Goal: Contribute content: Add original content to the website for others to see

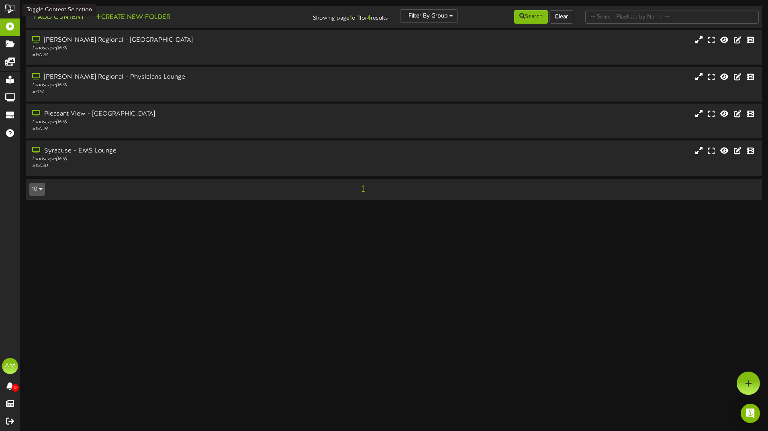
click at [71, 18] on button "Add Content" at bounding box center [57, 17] width 57 height 10
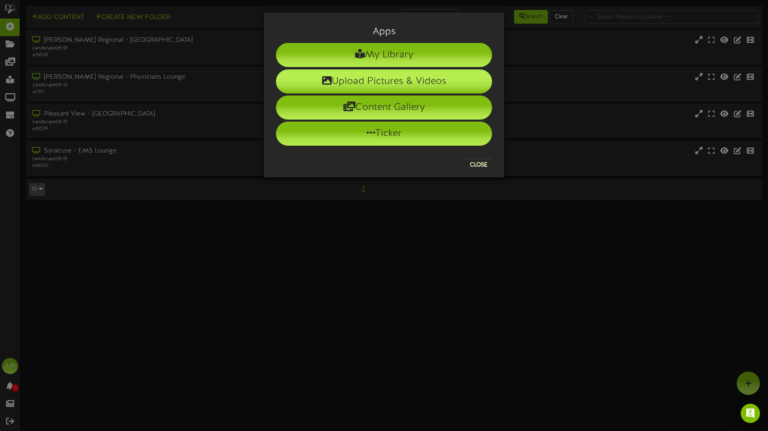
click at [389, 87] on li "Upload Pictures & Videos" at bounding box center [384, 81] width 216 height 24
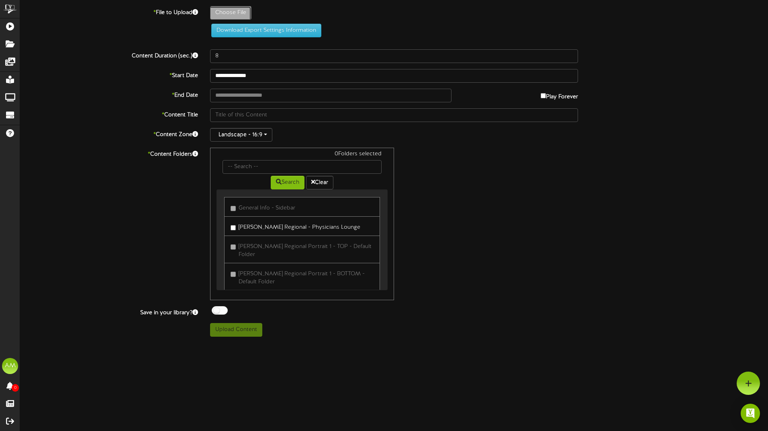
type input "**********"
type input "ScreensaversLoungeLobby-2025-10-02T105446981"
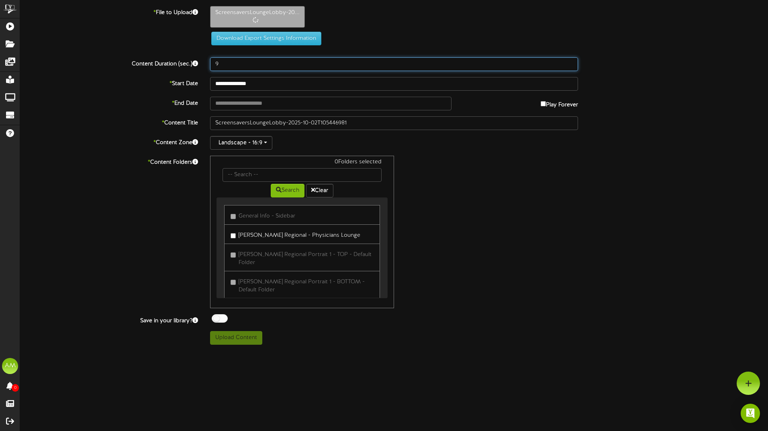
click at [568, 61] on input "9" at bounding box center [394, 64] width 368 height 14
click at [568, 61] on input "10" at bounding box center [394, 64] width 368 height 14
click at [568, 62] on input "11" at bounding box center [394, 64] width 368 height 14
click at [568, 62] on input "12" at bounding box center [394, 64] width 368 height 14
click at [568, 62] on input "13" at bounding box center [394, 64] width 368 height 14
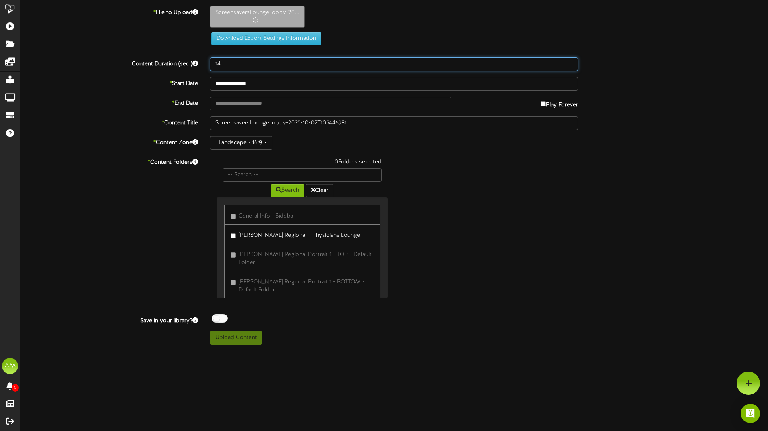
click at [568, 62] on input "14" at bounding box center [394, 64] width 368 height 14
type input "15"
click at [568, 62] on input "15" at bounding box center [394, 64] width 368 height 14
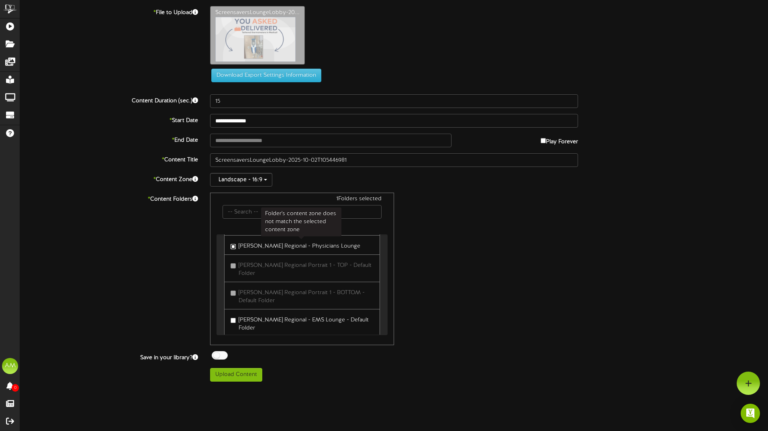
scroll to position [40, 0]
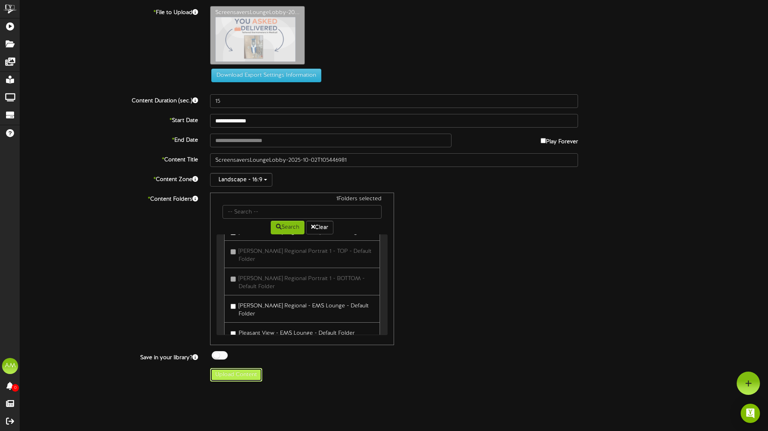
click at [243, 380] on button "Upload Content" at bounding box center [236, 375] width 52 height 14
type input "**********"
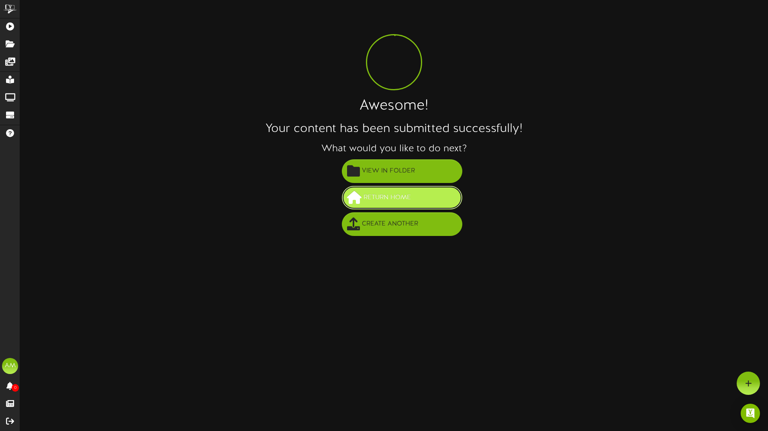
click at [409, 197] on span "Return Home" at bounding box center [387, 197] width 51 height 13
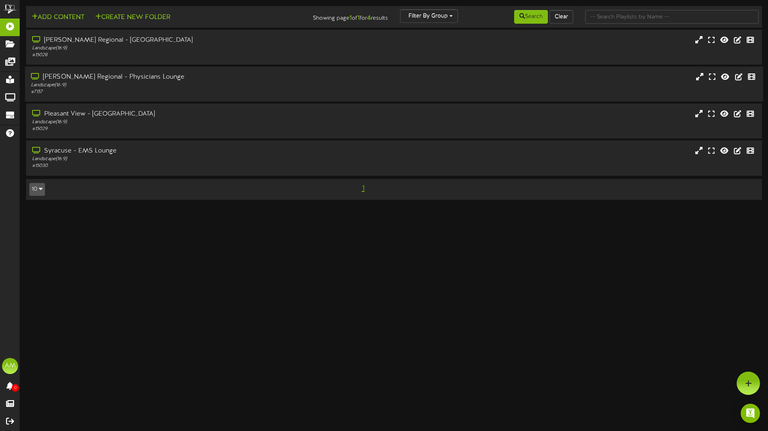
click at [147, 87] on div "Landscape ( 16:9 )" at bounding box center [179, 85] width 296 height 7
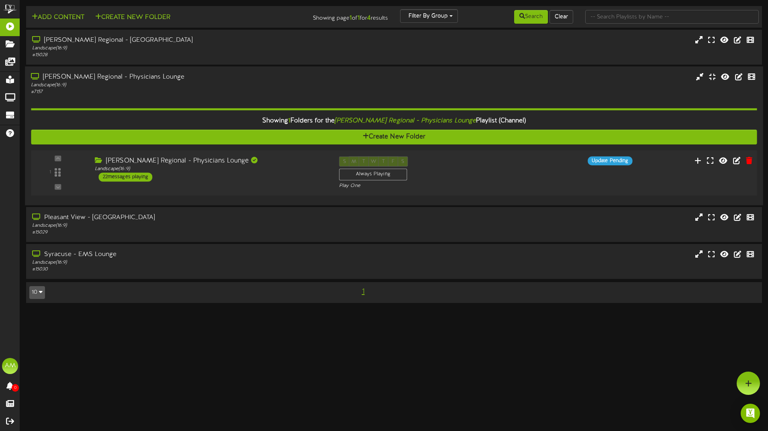
click at [133, 181] on div "22 messages playing" at bounding box center [126, 177] width 54 height 9
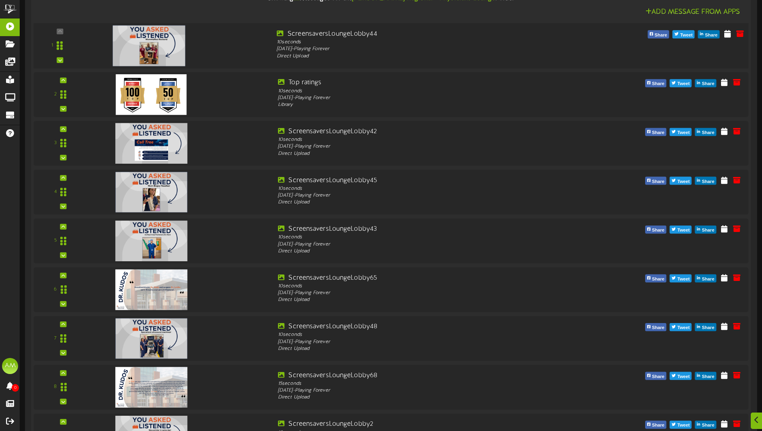
scroll to position [241, 0]
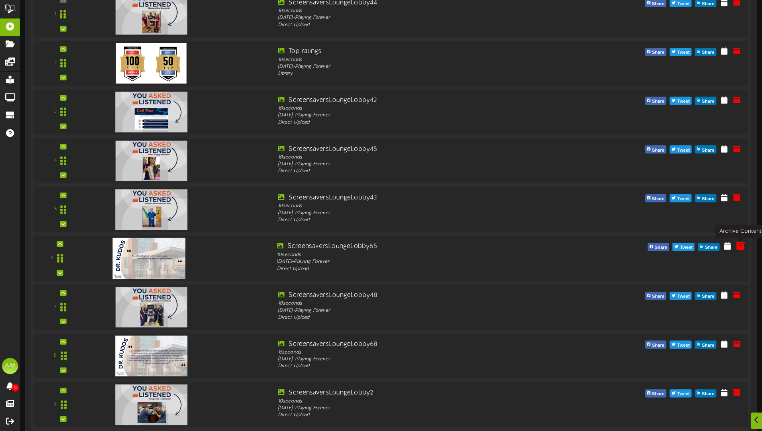
click at [740, 248] on icon at bounding box center [740, 246] width 9 height 9
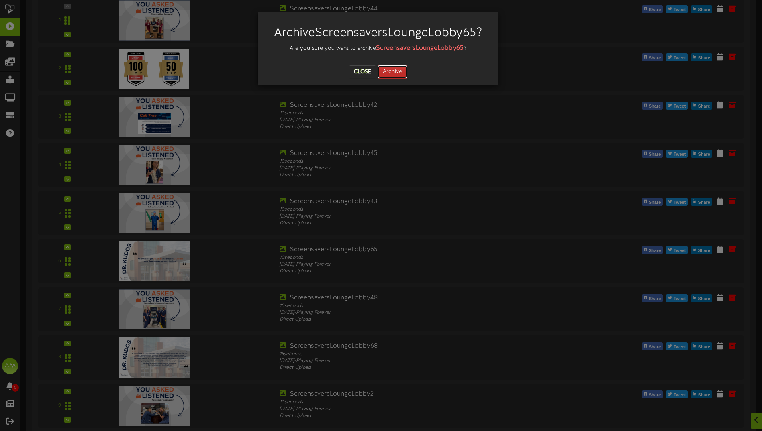
click at [398, 73] on button "Archive" at bounding box center [393, 72] width 30 height 14
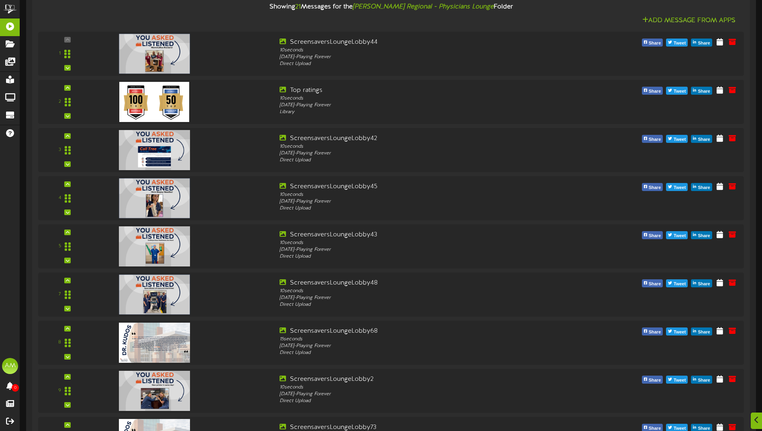
scroll to position [328, 0]
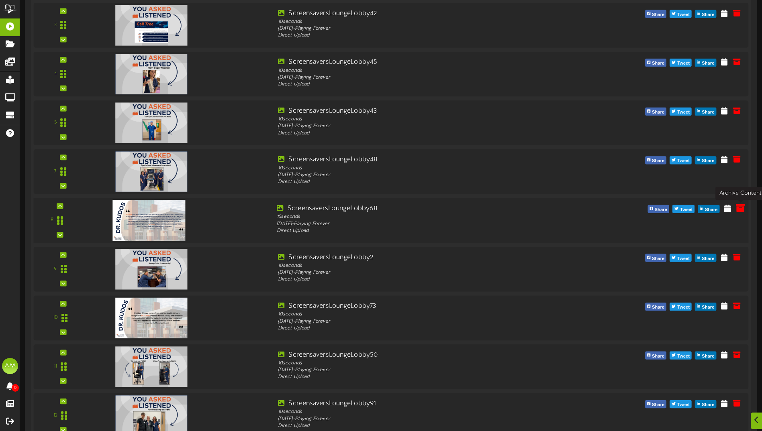
click at [739, 210] on icon at bounding box center [740, 208] width 9 height 9
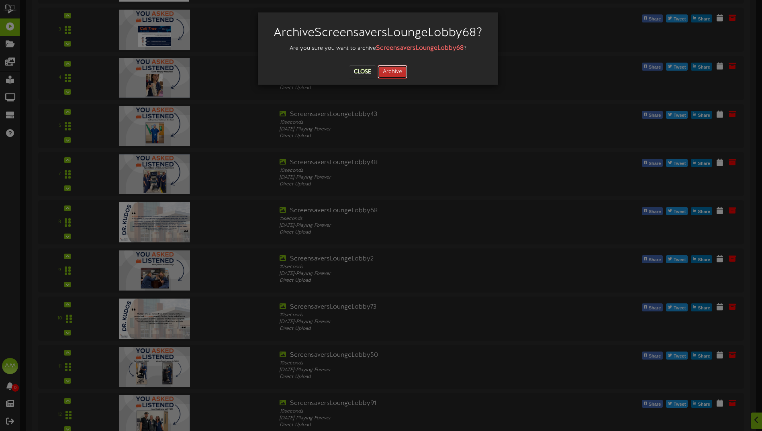
click at [389, 71] on button "Archive" at bounding box center [393, 72] width 30 height 14
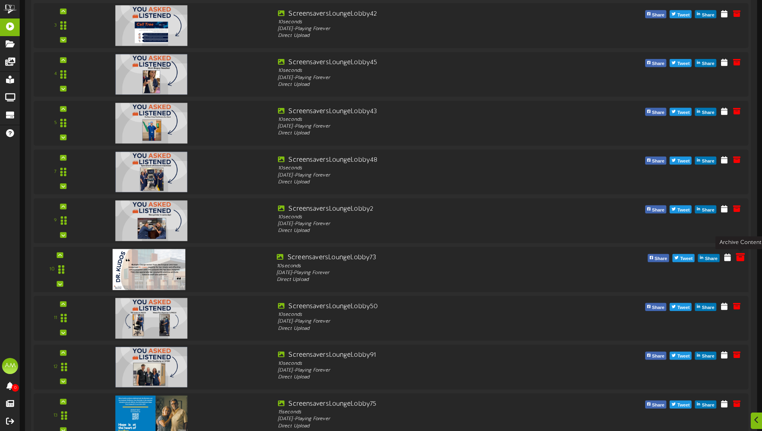
click at [741, 259] on icon at bounding box center [740, 257] width 9 height 9
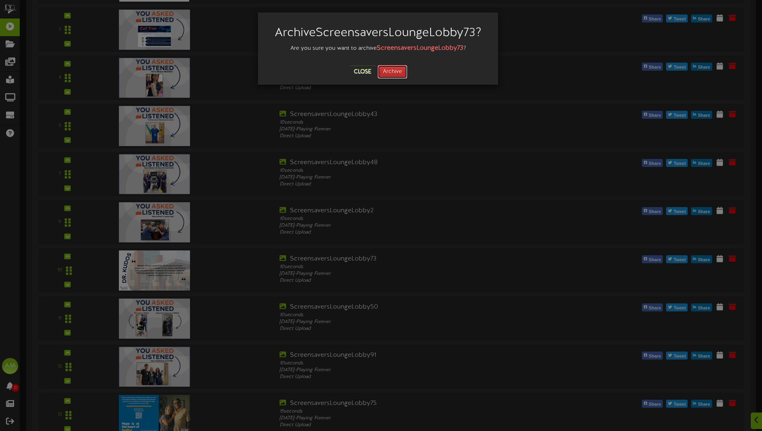
click at [399, 69] on button "Archive" at bounding box center [393, 72] width 30 height 14
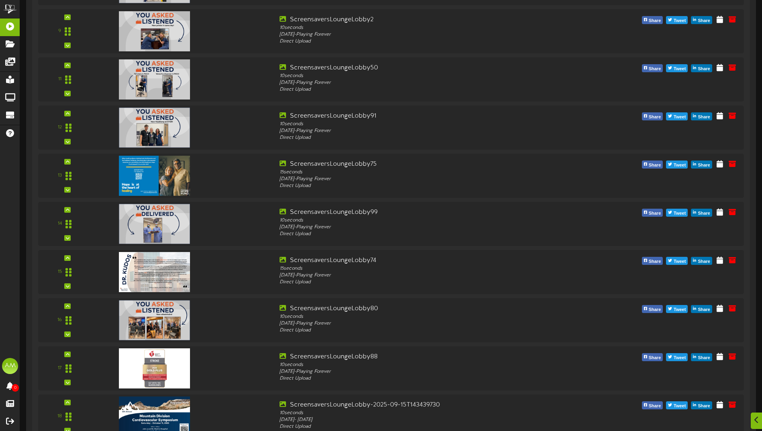
scroll to position [529, 0]
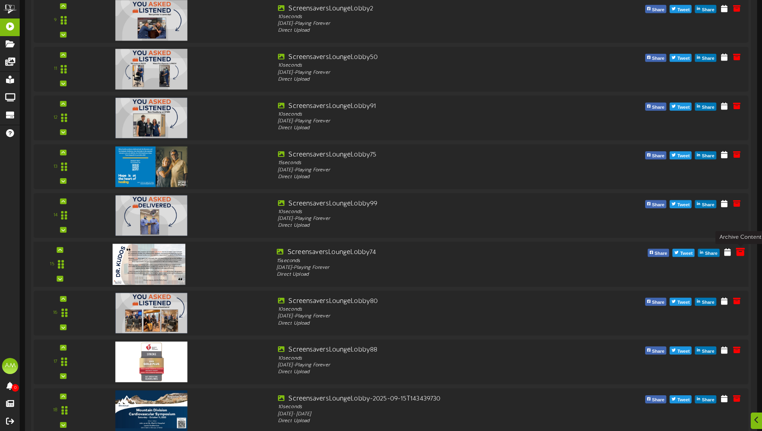
click at [743, 253] on icon at bounding box center [740, 251] width 9 height 9
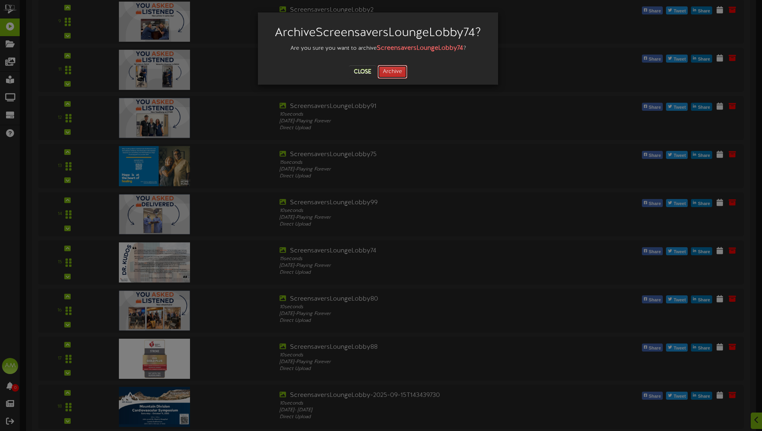
click at [394, 72] on button "Archive" at bounding box center [393, 72] width 30 height 14
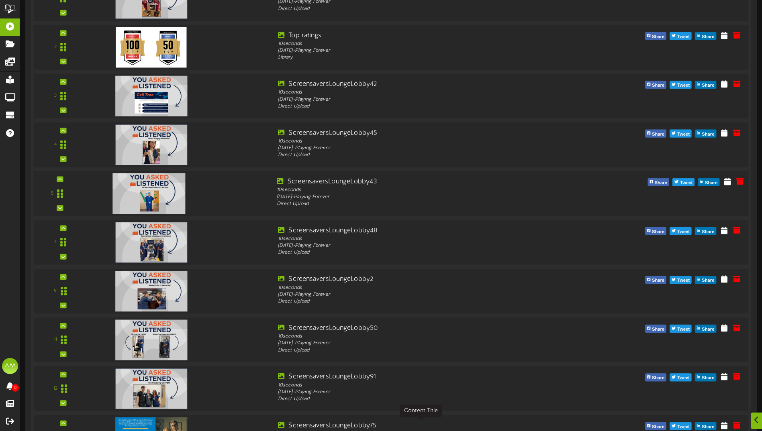
scroll to position [489, 0]
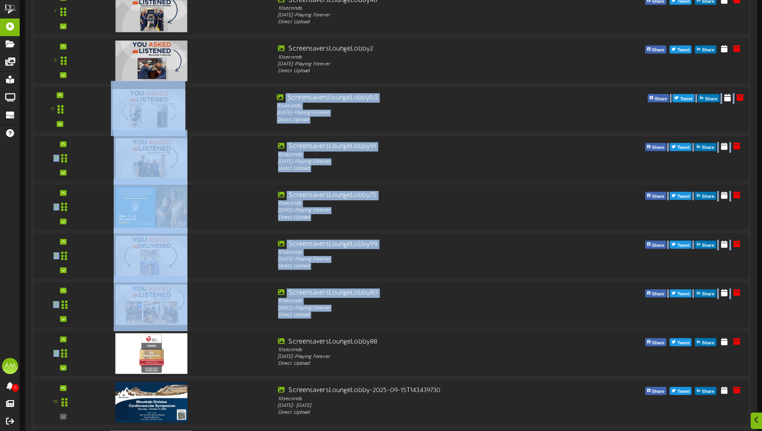
drag, startPoint x: 242, startPoint y: 356, endPoint x: 229, endPoint y: 101, distance: 255.8
click at [229, 101] on div "1" at bounding box center [391, 182] width 715 height 875
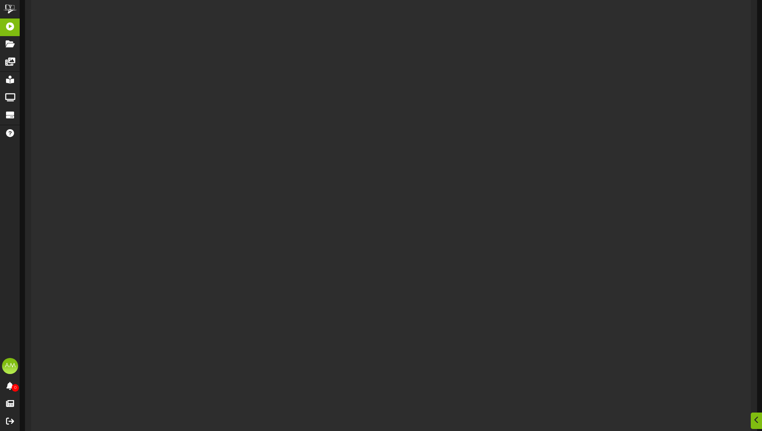
scroll to position [0, 0]
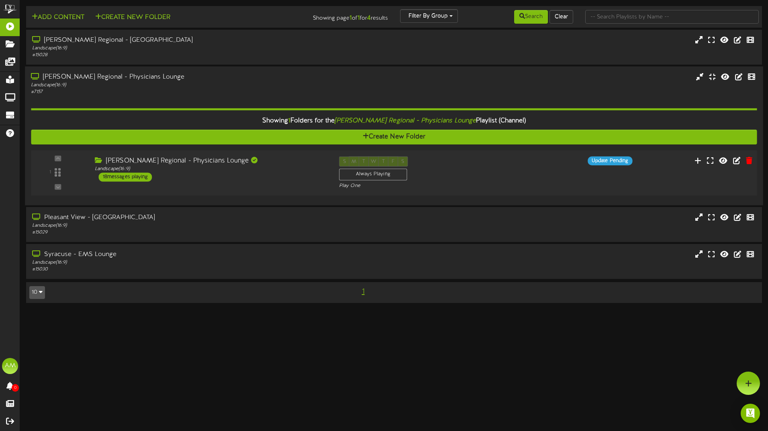
click at [127, 180] on div "18 messages playing" at bounding box center [125, 177] width 53 height 9
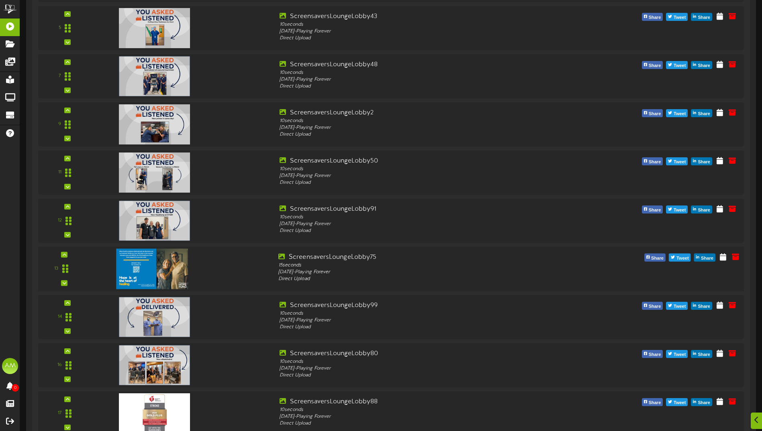
scroll to position [442, 0]
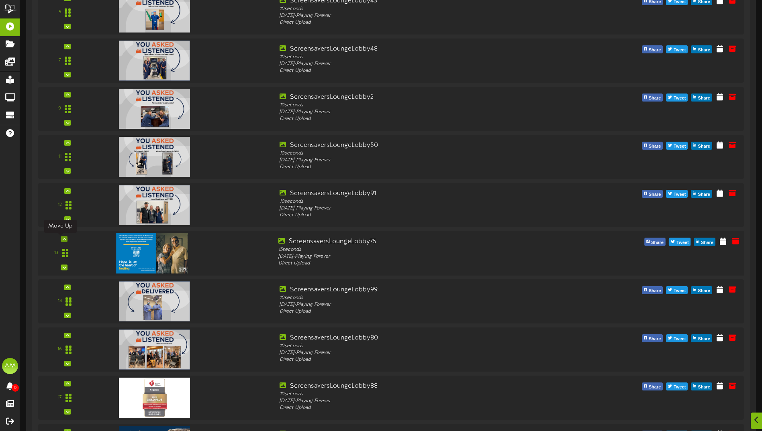
click at [63, 238] on icon at bounding box center [65, 239] width 4 height 4
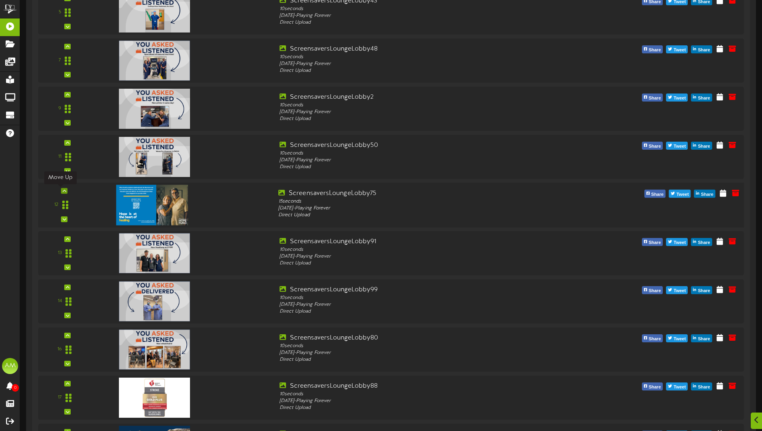
click at [63, 191] on icon at bounding box center [65, 191] width 4 height 4
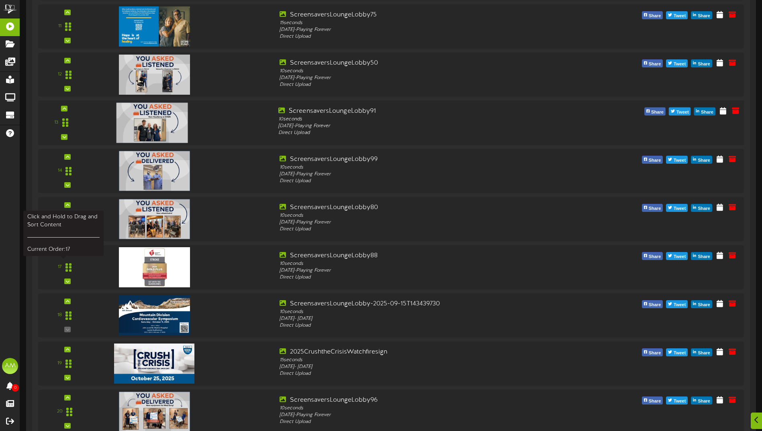
scroll to position [603, 0]
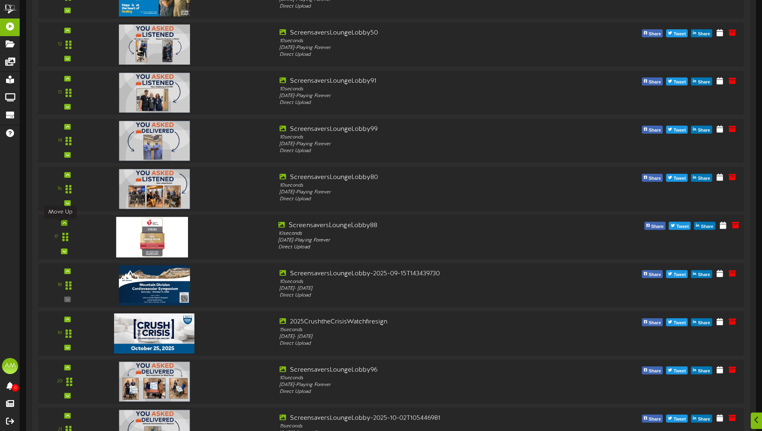
click at [63, 224] on icon at bounding box center [65, 223] width 4 height 4
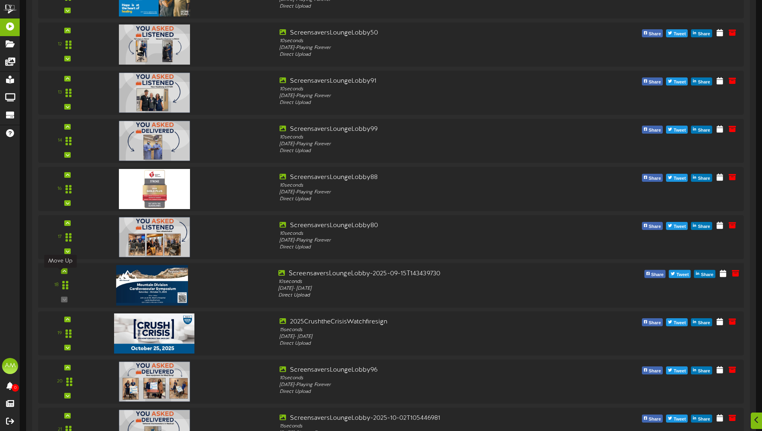
click at [63, 273] on icon at bounding box center [65, 272] width 4 height 4
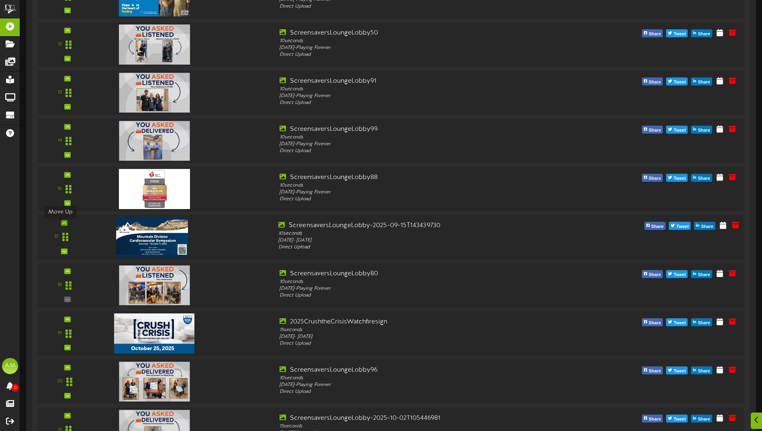
click at [63, 225] on icon at bounding box center [65, 223] width 4 height 4
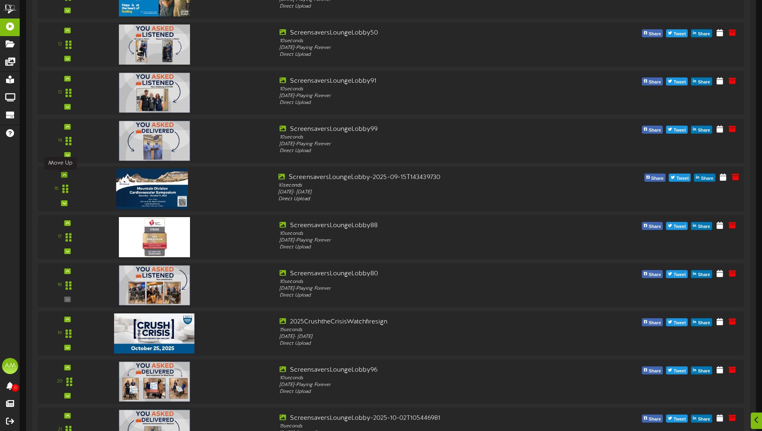
click at [63, 177] on icon at bounding box center [65, 175] width 4 height 4
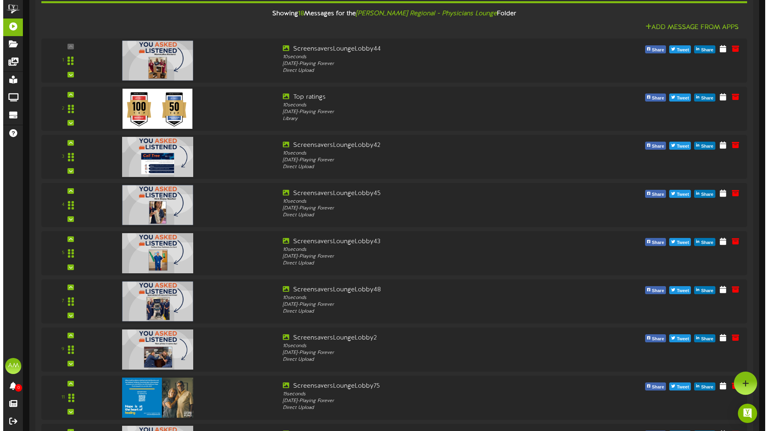
scroll to position [0, 0]
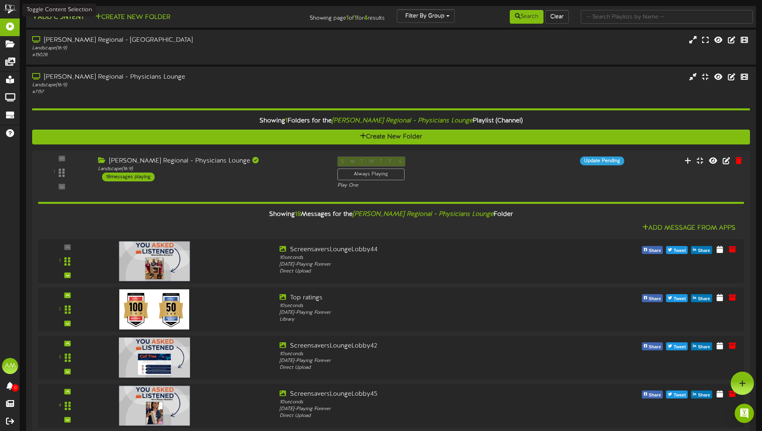
click at [62, 14] on button "Add Content" at bounding box center [57, 17] width 57 height 10
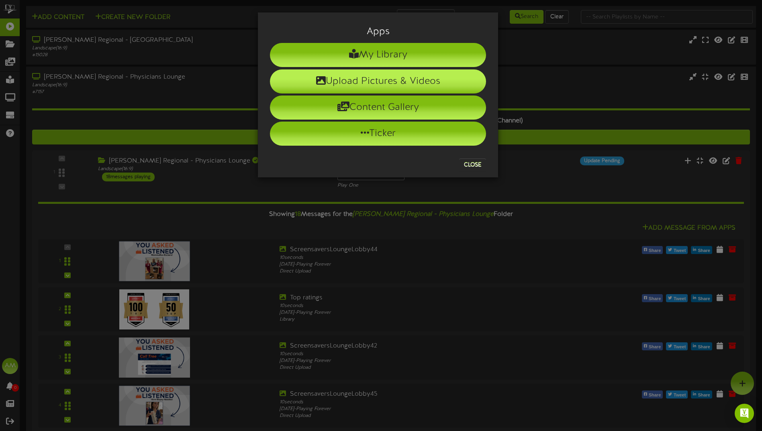
click at [391, 85] on li "Upload Pictures & Videos" at bounding box center [378, 81] width 216 height 24
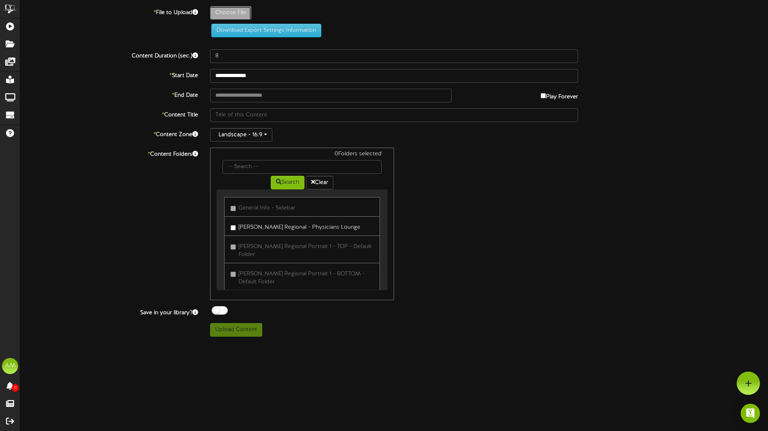
type input "**********"
type input "ScreensaversLoungeLobby-2025-09-30T195048095"
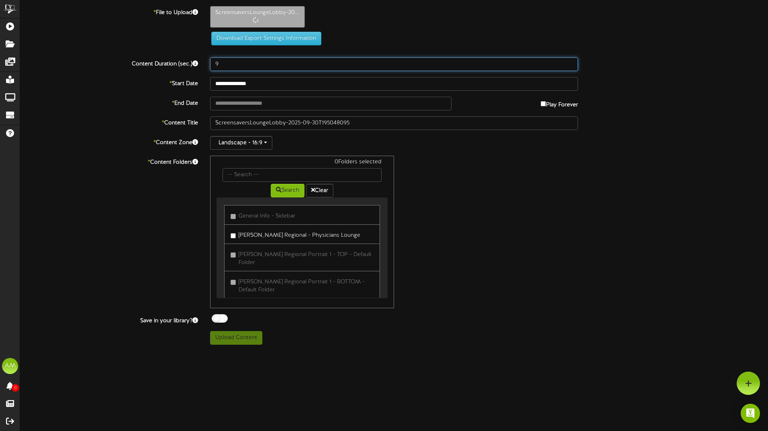
click at [571, 61] on input "9" at bounding box center [394, 64] width 368 height 14
click at [571, 61] on input "10" at bounding box center [394, 64] width 368 height 14
click at [571, 61] on input "11" at bounding box center [394, 64] width 368 height 14
click at [571, 61] on input "12" at bounding box center [394, 64] width 368 height 14
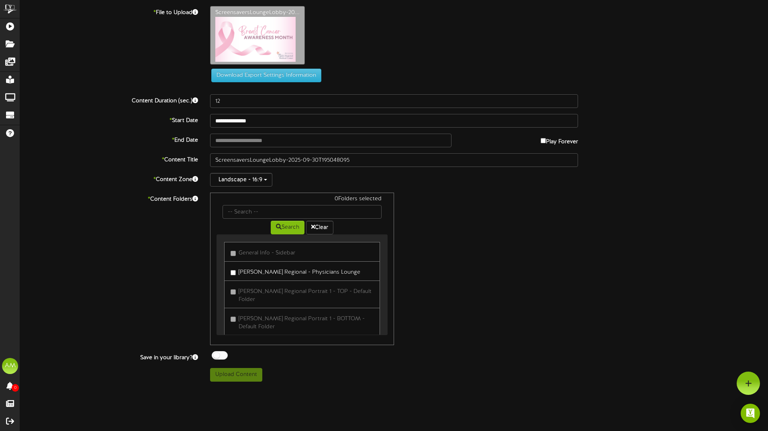
click at [571, 61] on div "ScreensaversLoungeLobby-20..." at bounding box center [489, 37] width 570 height 63
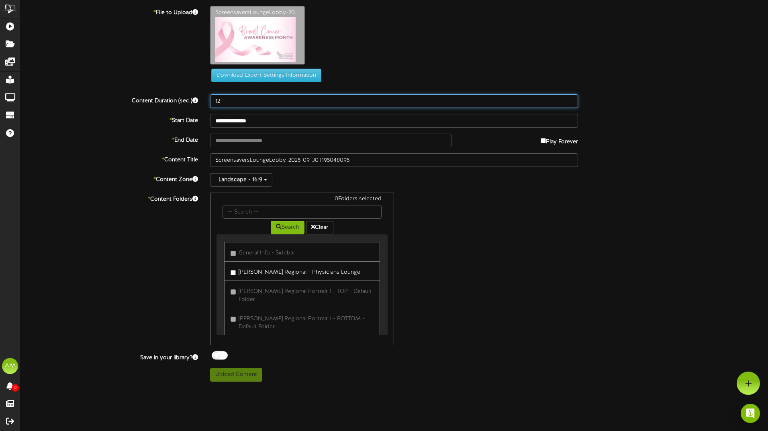
drag, startPoint x: 571, startPoint y: 61, endPoint x: 571, endPoint y: 101, distance: 40.2
click at [571, 101] on input "12" at bounding box center [394, 101] width 368 height 14
click at [571, 100] on input "13" at bounding box center [394, 101] width 368 height 14
click at [571, 100] on input "14" at bounding box center [394, 101] width 368 height 14
type input "15"
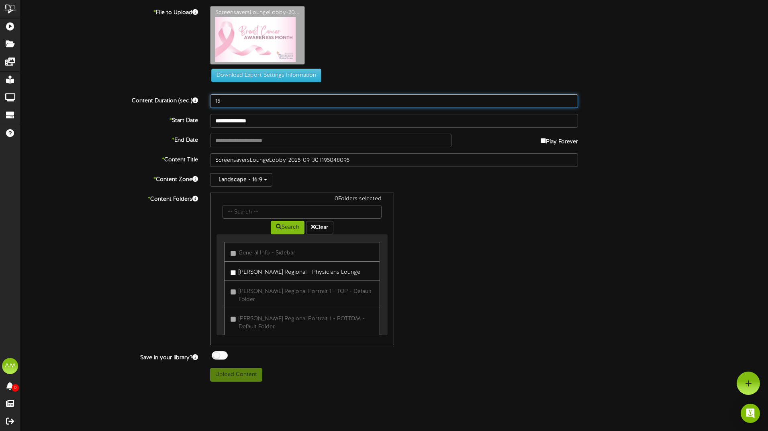
click at [569, 99] on input "15" at bounding box center [394, 101] width 368 height 14
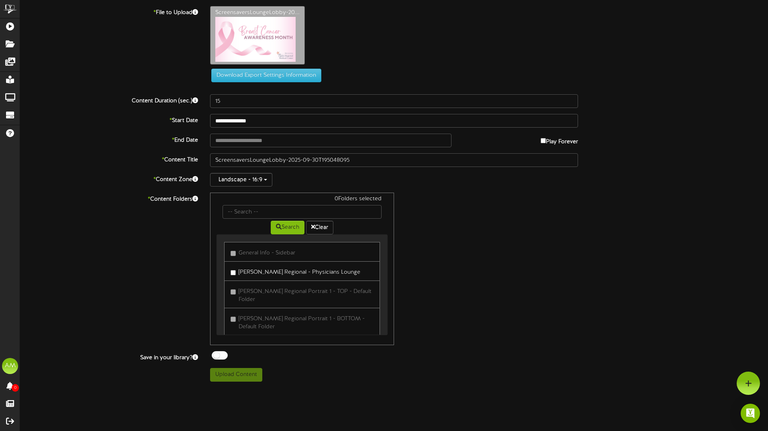
click at [544, 211] on div "0 Folders selected Search Clear General Info - Sidebar [PERSON_NAME] Regional -…" at bounding box center [394, 269] width 380 height 153
click at [234, 374] on button "Upload Content" at bounding box center [236, 375] width 52 height 14
type input "**********"
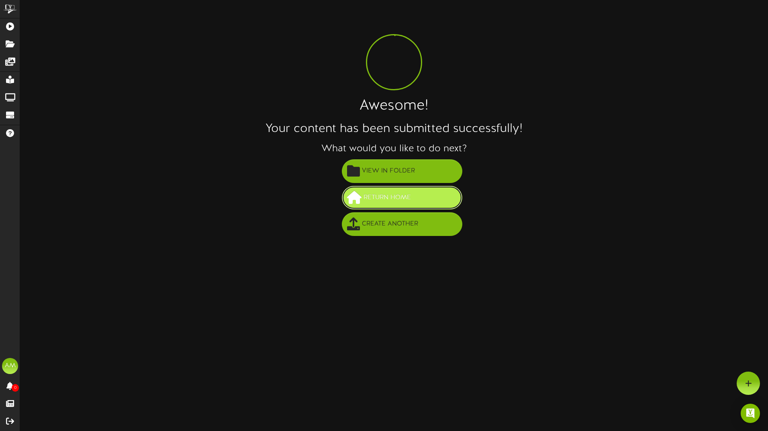
click at [409, 203] on span "Return Home" at bounding box center [387, 197] width 51 height 13
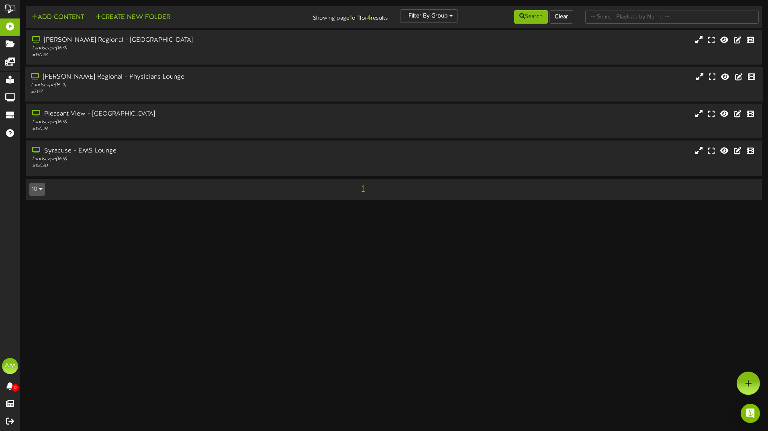
click at [125, 84] on div "Landscape ( 16:9 )" at bounding box center [179, 85] width 296 height 7
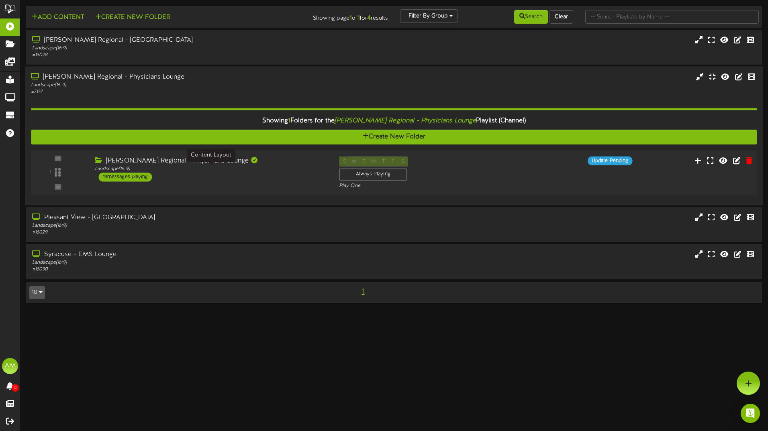
click at [137, 171] on div "Landscape ( 16:9 )" at bounding box center [211, 169] width 232 height 7
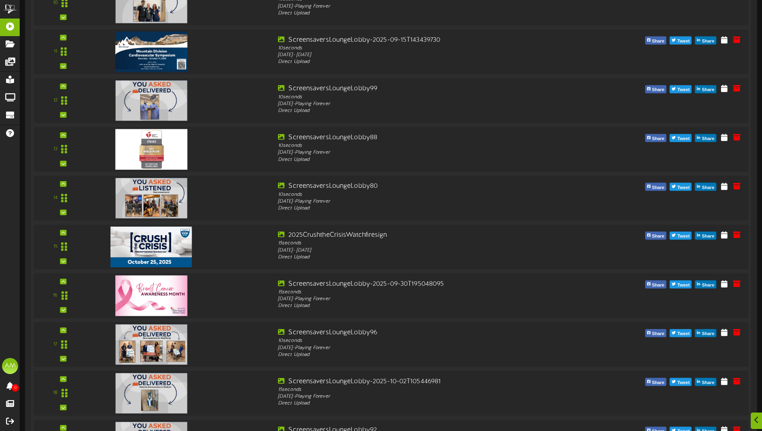
scroll to position [763, 0]
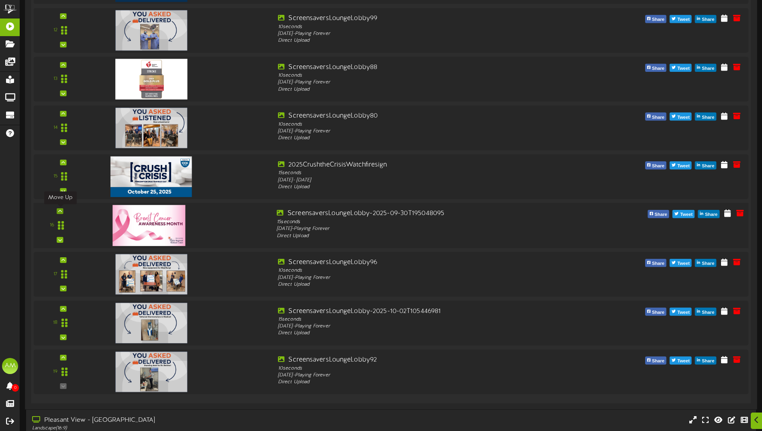
click at [58, 208] on div at bounding box center [60, 211] width 6 height 6
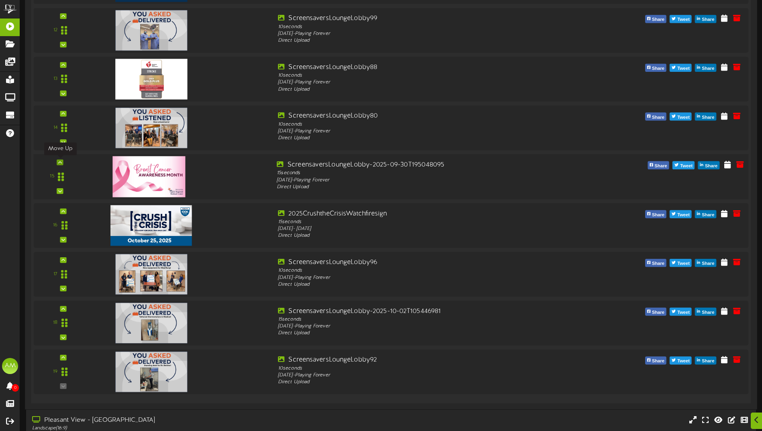
click at [63, 162] on div at bounding box center [60, 162] width 6 height 6
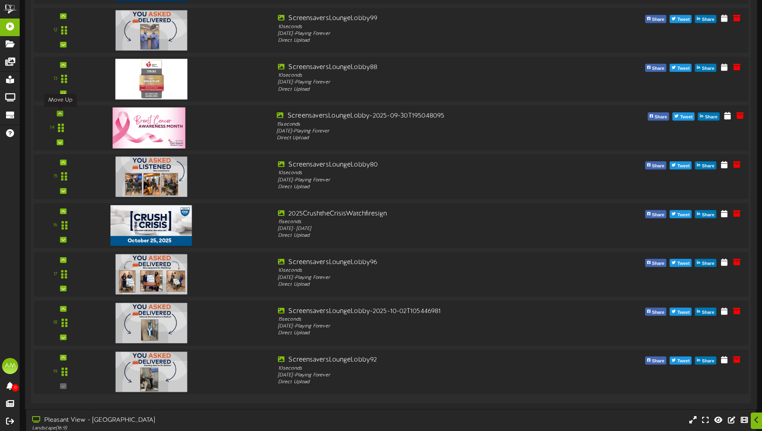
click at [61, 113] on icon at bounding box center [60, 114] width 4 height 4
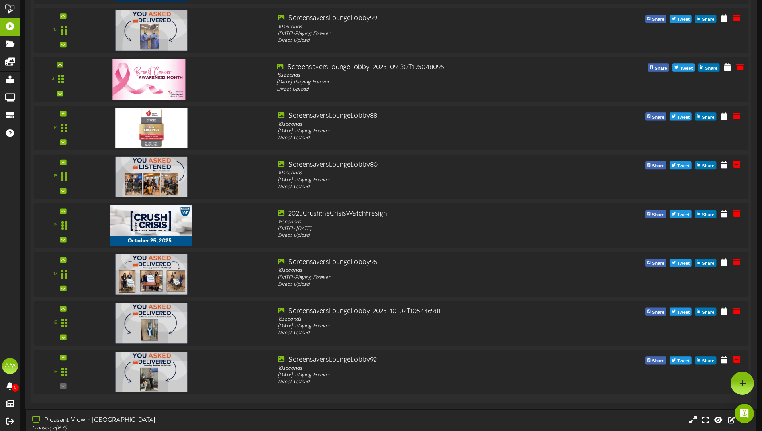
scroll to position [643, 0]
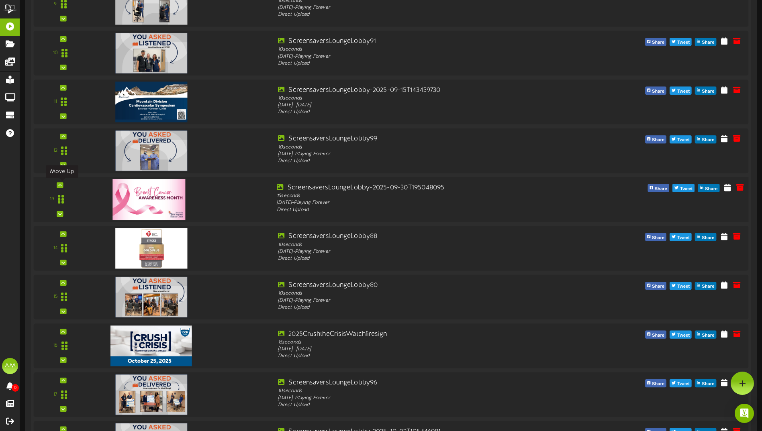
click at [62, 185] on icon at bounding box center [60, 185] width 4 height 4
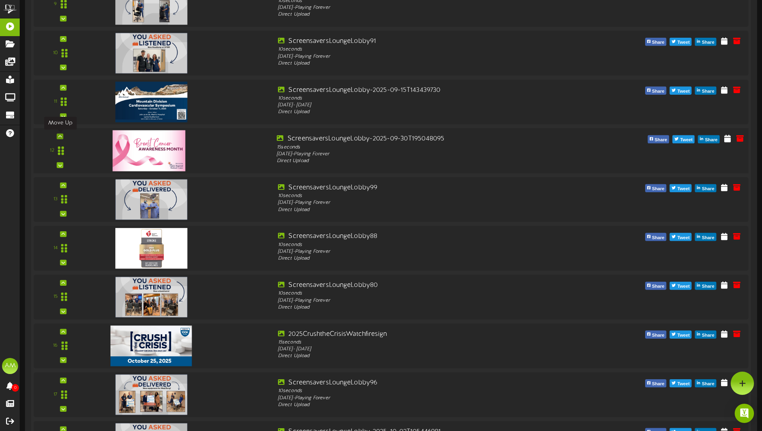
click at [59, 137] on icon at bounding box center [60, 137] width 4 height 4
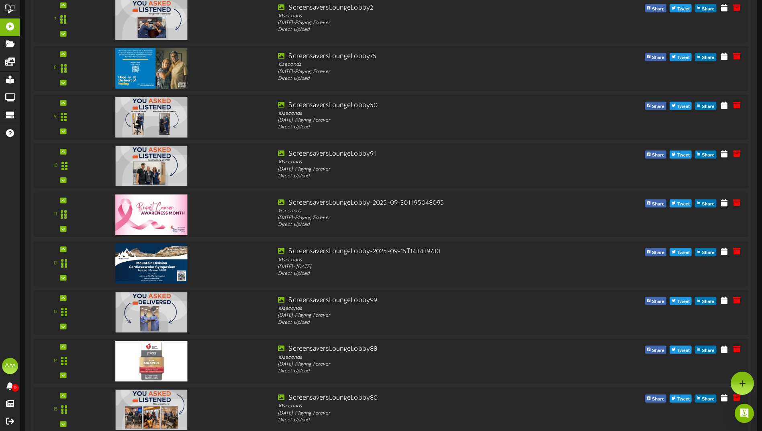
scroll to position [522, 0]
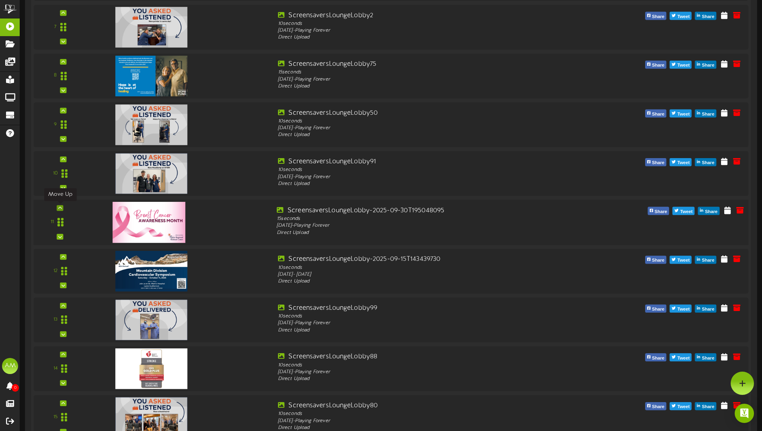
click at [60, 208] on icon at bounding box center [60, 208] width 4 height 4
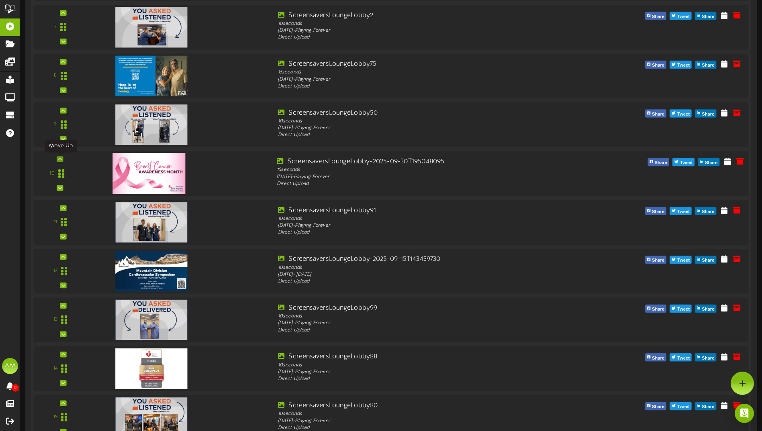
click at [59, 158] on icon at bounding box center [60, 159] width 4 height 4
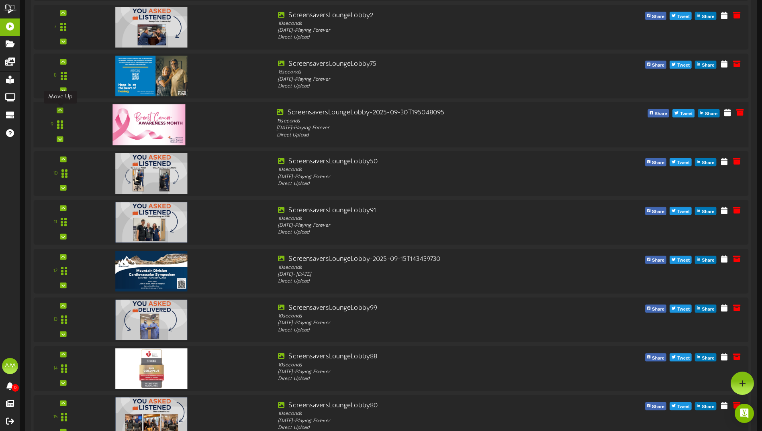
click at [57, 109] on div at bounding box center [60, 111] width 6 height 6
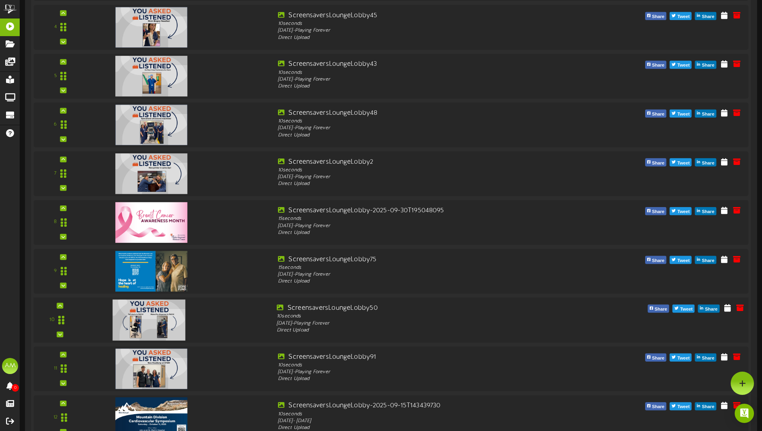
scroll to position [321, 0]
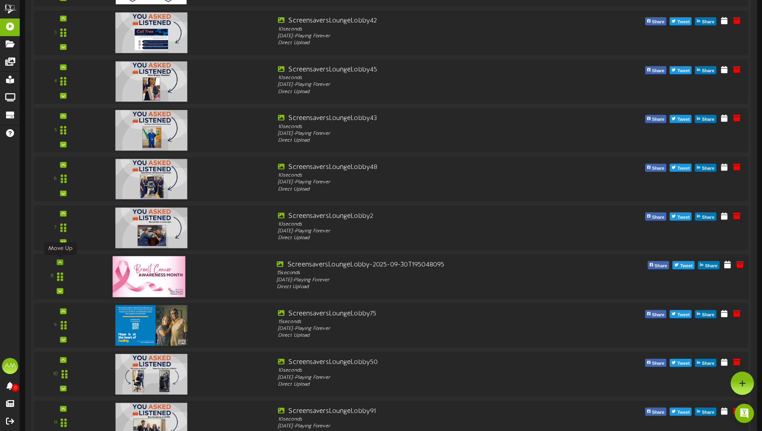
click at [61, 262] on icon at bounding box center [60, 262] width 4 height 4
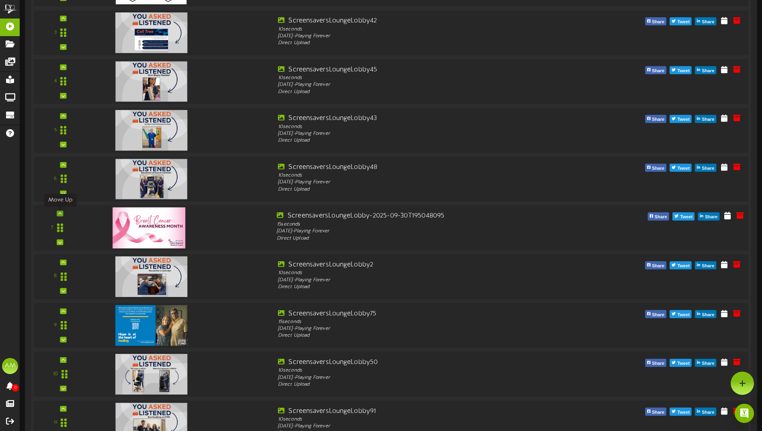
click at [61, 214] on icon at bounding box center [60, 214] width 4 height 4
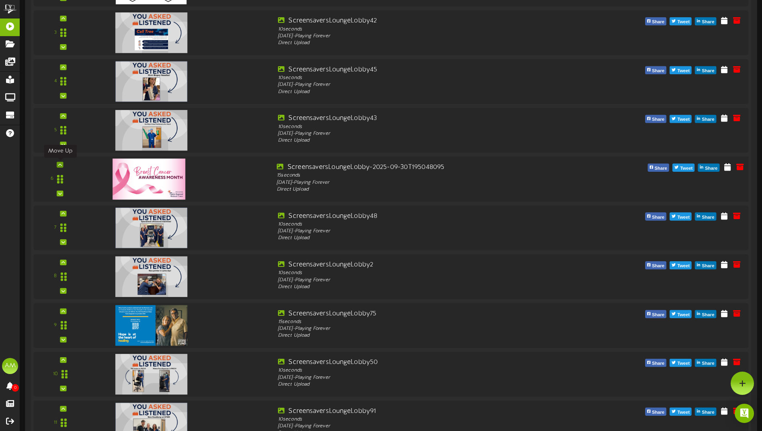
click at [58, 164] on div at bounding box center [60, 165] width 6 height 6
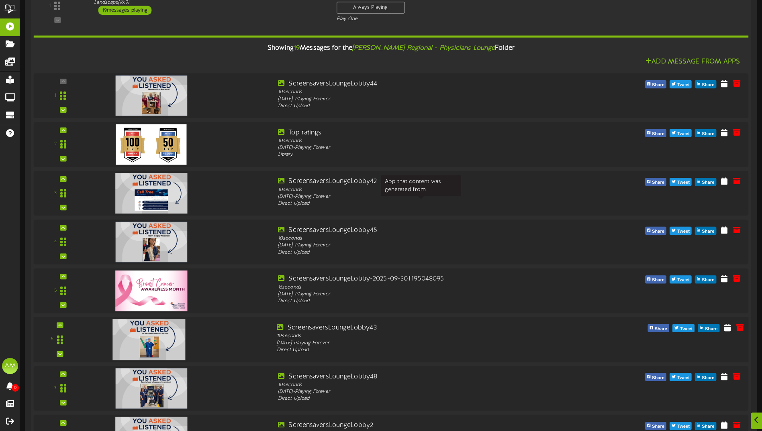
scroll to position [281, 0]
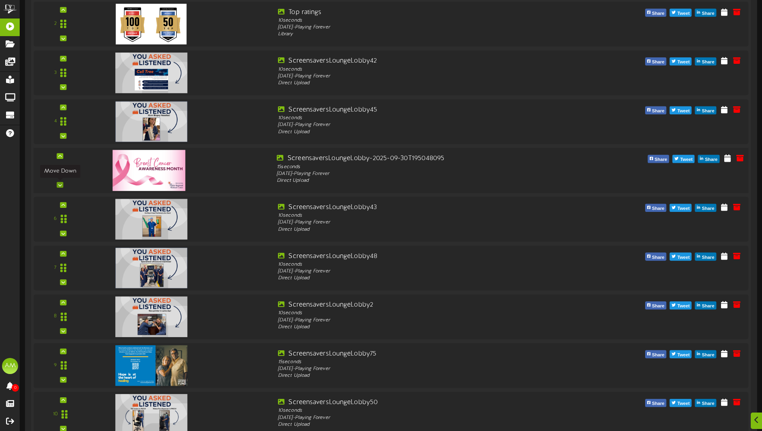
click at [57, 184] on div at bounding box center [60, 185] width 6 height 6
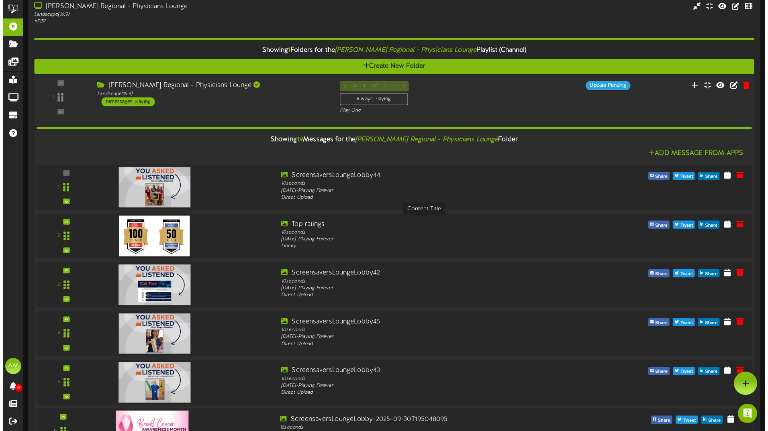
scroll to position [0, 0]
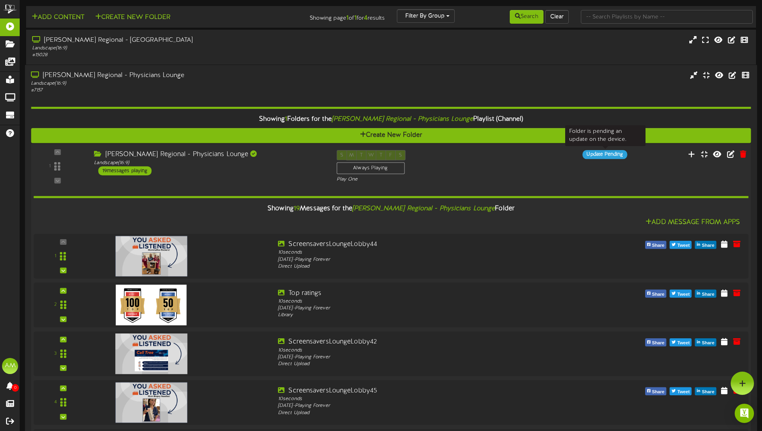
click at [603, 154] on div "Update Pending" at bounding box center [605, 154] width 45 height 9
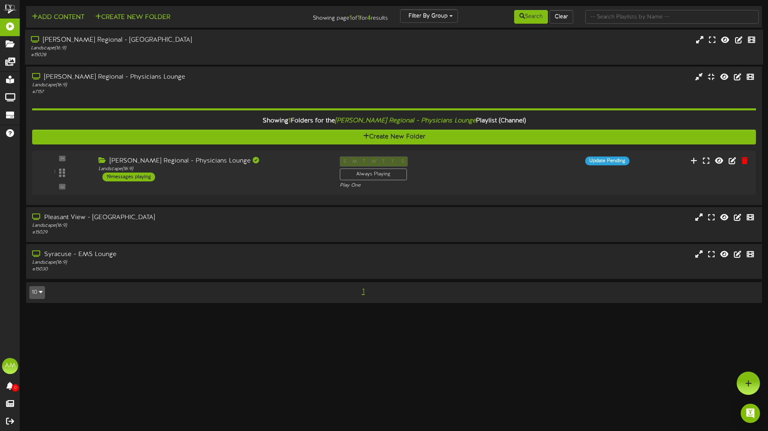
click at [237, 46] on div "Landscape ( 16:9 )" at bounding box center [179, 48] width 296 height 7
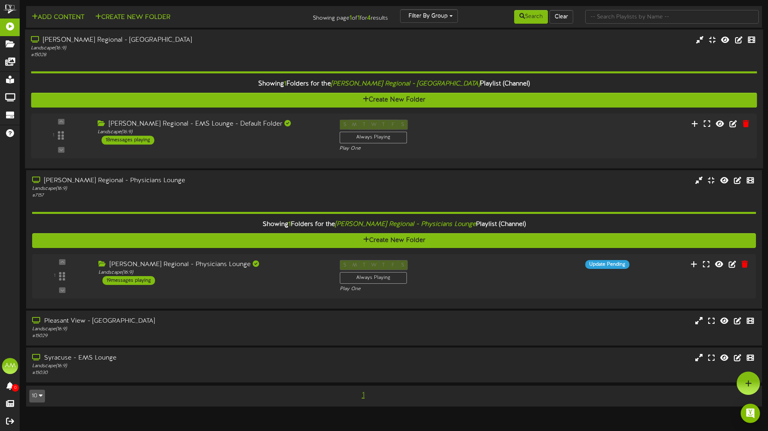
click at [237, 46] on div "Landscape ( 16:9 )" at bounding box center [179, 48] width 296 height 7
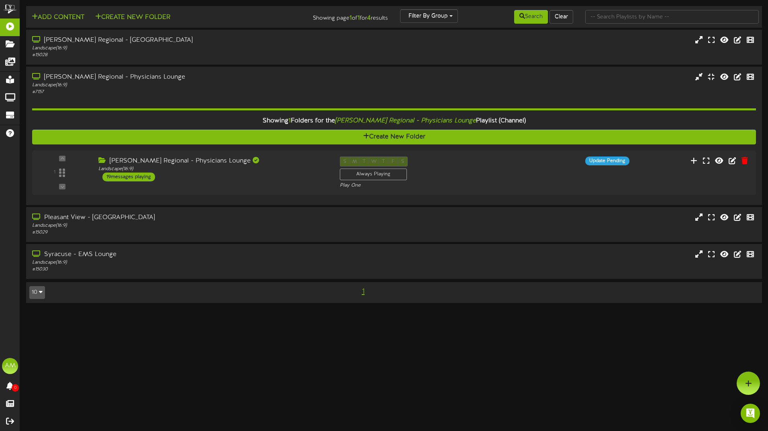
click at [350, 311] on html "ChannelValet Playlists Folders Messages My Library Groups Devices Help AM Abby …" at bounding box center [384, 155] width 768 height 311
